Goal: Complete application form: Complete application form

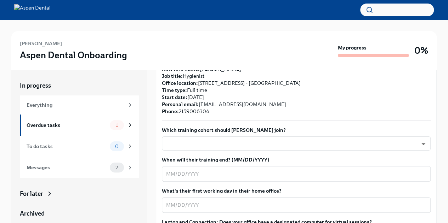
scroll to position [139, 0]
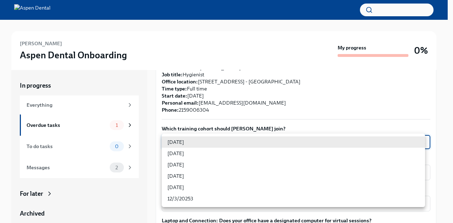
click at [332, 139] on body "[PERSON_NAME] Aspen Dental Onboarding My progress 0% In progress Everything Ove…" at bounding box center [226, 121] width 453 height 243
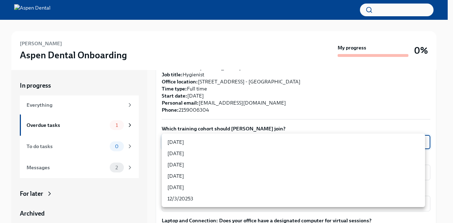
click at [239, 161] on li "[DATE]" at bounding box center [293, 164] width 263 height 11
type input "xIpes1xNG"
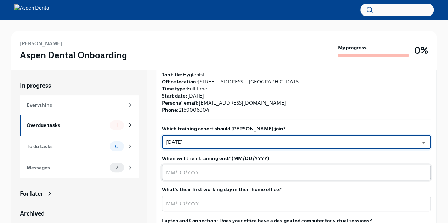
click at [282, 176] on textarea "When will their training end? (MM/DD/YYYY)" at bounding box center [296, 172] width 260 height 8
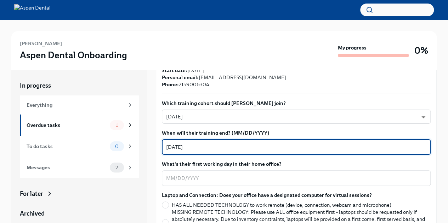
scroll to position [165, 0]
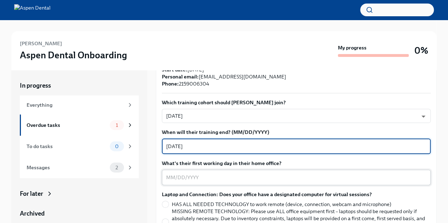
type textarea "[DATE]"
click at [236, 173] on textarea "What's their first working day in their home office?" at bounding box center [296, 177] width 260 height 8
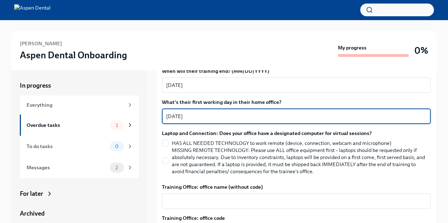
scroll to position [235, 0]
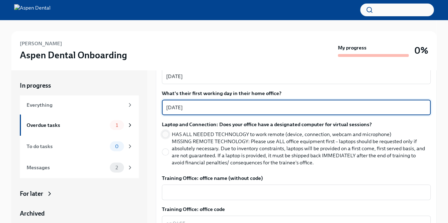
type textarea "[DATE]"
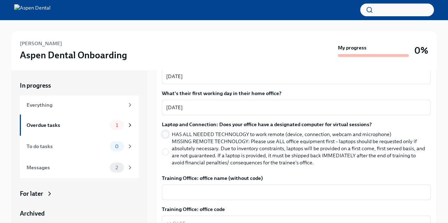
click at [167, 135] on input "HAS ALL NEEDED TECHNOLOGY to work remote (device, connection, webcam and microp…" at bounding box center [165, 134] width 6 height 6
radio input "true"
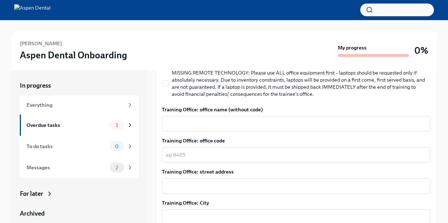
scroll to position [306, 0]
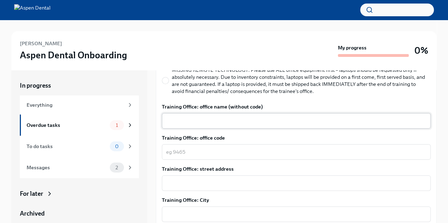
click at [212, 125] on div "x ​" at bounding box center [296, 121] width 269 height 16
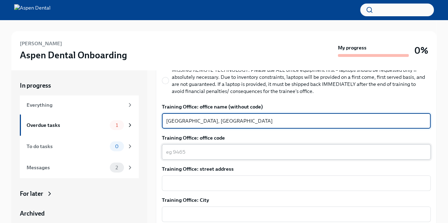
type textarea "[GEOGRAPHIC_DATA], [GEOGRAPHIC_DATA]"
click at [234, 150] on textarea "Training Office: office code" at bounding box center [296, 152] width 260 height 8
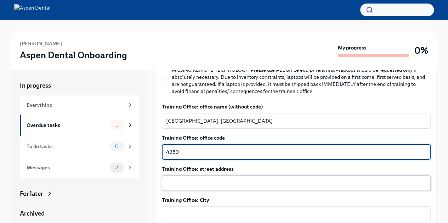
type textarea "4359"
click at [251, 178] on div "x ​" at bounding box center [296, 183] width 269 height 16
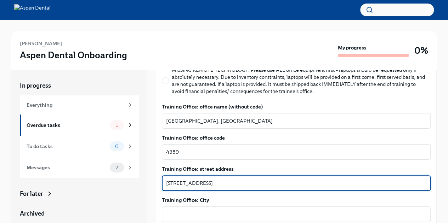
scroll to position [342, 0]
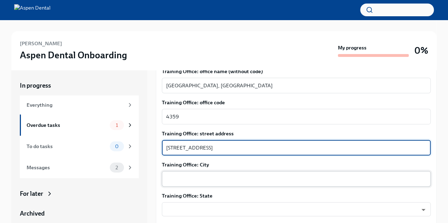
type textarea "[STREET_ADDRESS]"
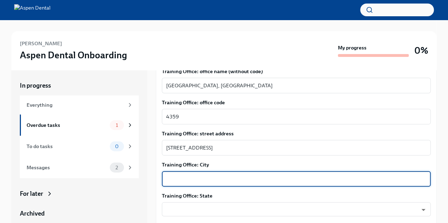
click at [244, 175] on textarea "Training Office: City" at bounding box center [296, 179] width 260 height 8
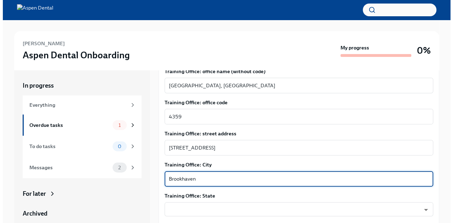
scroll to position [402, 0]
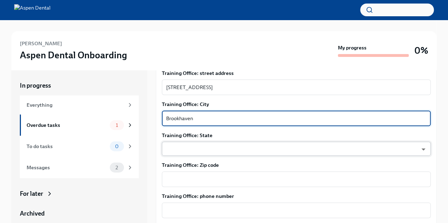
type textarea "Brookhaven"
click at [220, 154] on body "[PERSON_NAME] Aspen Dental Onboarding My progress 0% In progress Everything Ove…" at bounding box center [224, 121] width 448 height 243
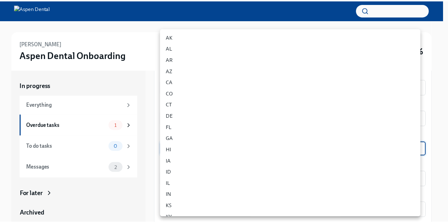
scroll to position [333, 0]
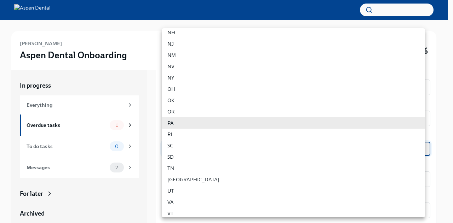
type input "IUCTqAnue"
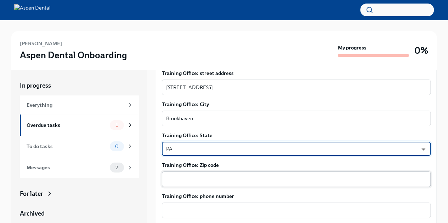
click at [242, 175] on textarea "Training Office: Zip code" at bounding box center [296, 179] width 260 height 8
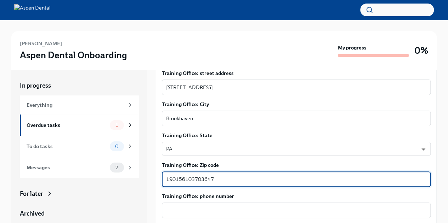
drag, startPoint x: 219, startPoint y: 181, endPoint x: 182, endPoint y: 176, distance: 36.8
click at [182, 176] on textarea "190156103703647" at bounding box center [296, 179] width 260 height 8
type textarea "19015"
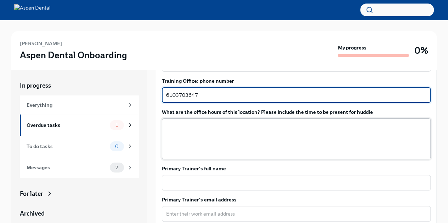
scroll to position [575, 0]
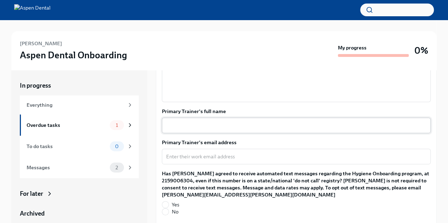
type textarea "6103703647"
click at [214, 119] on div "x ​" at bounding box center [296, 126] width 269 height 16
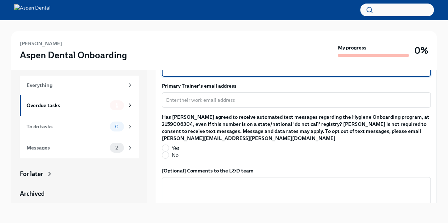
scroll to position [611, 0]
click at [166, 149] on input "Yes" at bounding box center [165, 148] width 6 height 6
radio input "true"
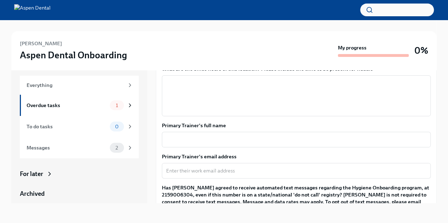
scroll to position [540, 0]
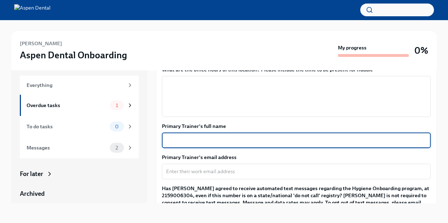
click at [210, 143] on textarea "Primary Trainer's full name" at bounding box center [296, 140] width 260 height 8
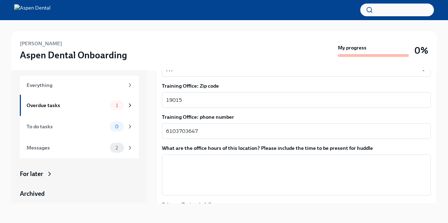
scroll to position [461, 0]
type textarea "[PERSON_NAME]"
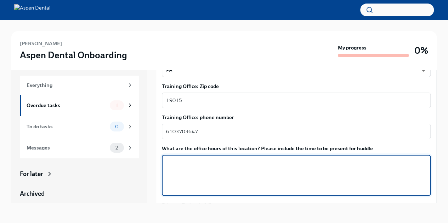
click at [206, 179] on textarea "What are the office hours of this location? Please include the time to be prese…" at bounding box center [296, 175] width 260 height 34
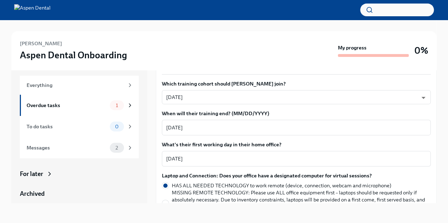
scroll to position [170, 0]
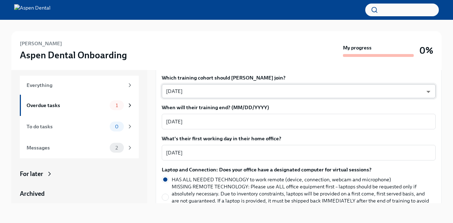
click at [201, 96] on body "[PERSON_NAME] Aspen Dental Onboarding My progress 0% In progress Everything Ove…" at bounding box center [226, 101] width 453 height 243
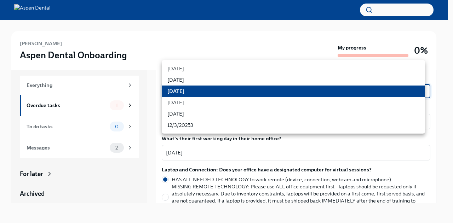
click at [216, 66] on li "[DATE]" at bounding box center [293, 68] width 263 height 11
type input "rtYPevC7n"
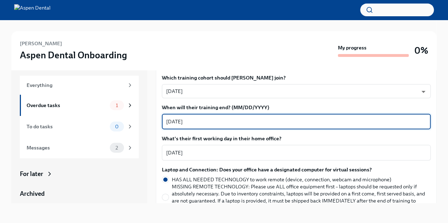
drag, startPoint x: 215, startPoint y: 120, endPoint x: 166, endPoint y: 122, distance: 49.6
click at [166, 122] on div "[DATE] x ​" at bounding box center [296, 122] width 269 height 16
type textarea "2"
type textarea "[DATE]"
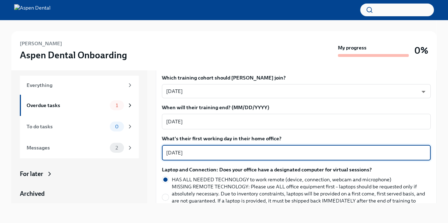
drag, startPoint x: 198, startPoint y: 153, endPoint x: 161, endPoint y: 151, distance: 37.6
type textarea "[DATE]"
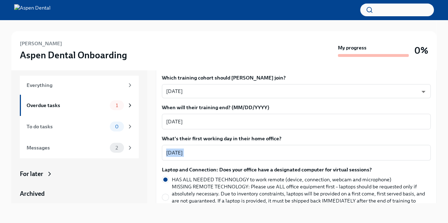
drag, startPoint x: 161, startPoint y: 151, endPoint x: 183, endPoint y: 162, distance: 24.8
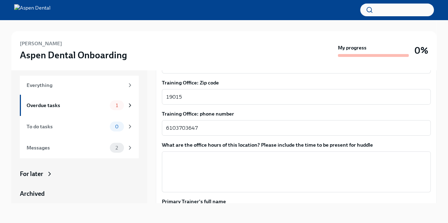
scroll to position [479, 0]
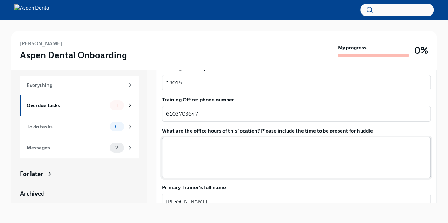
click at [218, 164] on textarea "What are the office hours of this location? Please include the time to be prese…" at bounding box center [296, 158] width 260 height 34
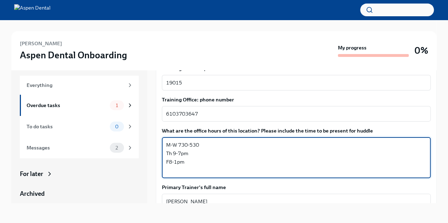
click at [169, 163] on textarea "M-W 730-530 Th 9-7pm F8-1pm" at bounding box center [296, 158] width 260 height 34
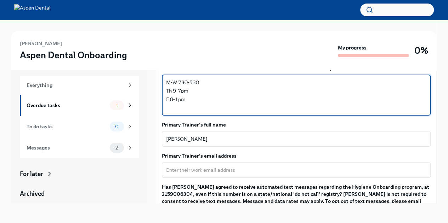
scroll to position [540, 0]
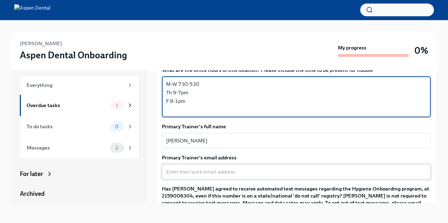
type textarea "M-W 730-530 Th 9-7pm F 8-1pm"
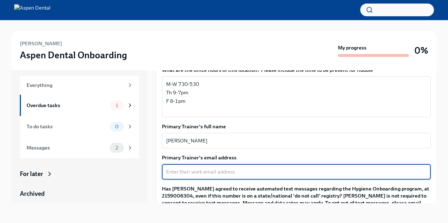
click at [250, 171] on textarea "Primary Trainer's email address" at bounding box center [296, 172] width 260 height 8
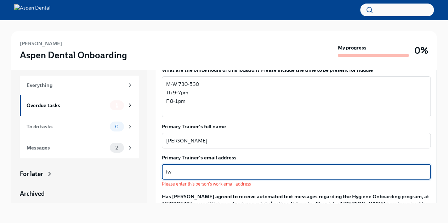
type textarea "i"
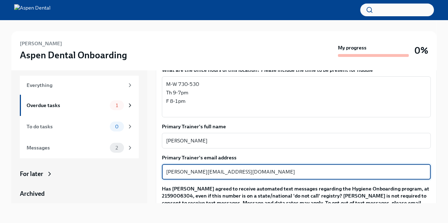
scroll to position [685, 0]
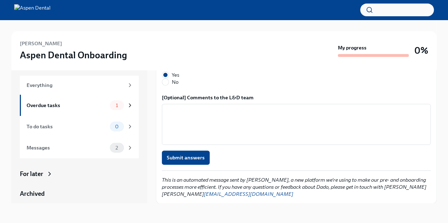
type textarea "[PERSON_NAME][EMAIL_ADDRESS][DOMAIN_NAME]"
click at [192, 164] on button "Submit answers" at bounding box center [186, 158] width 48 height 14
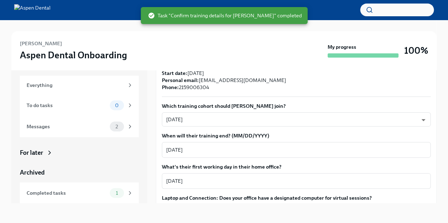
scroll to position [0, 0]
